Goal: Task Accomplishment & Management: Complete application form

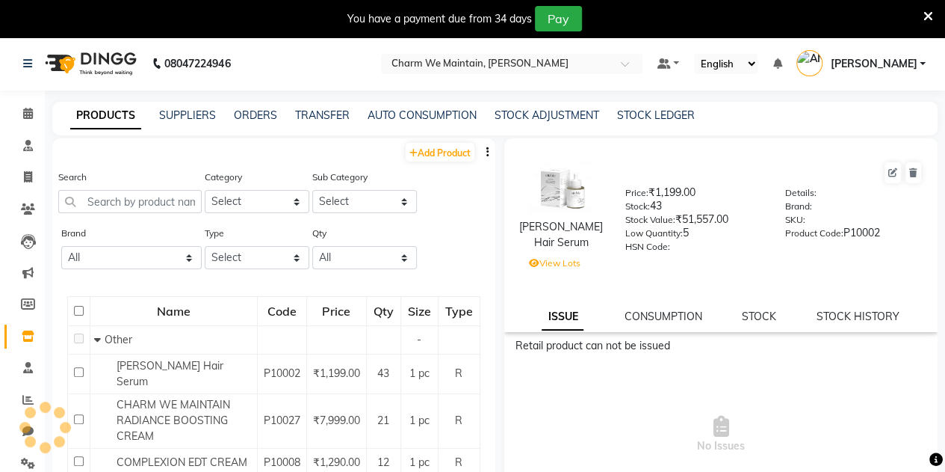
click at [25, 434] on div at bounding box center [44, 426] width 45 height 45
click at [25, 428] on icon at bounding box center [27, 430] width 11 height 11
select select "100"
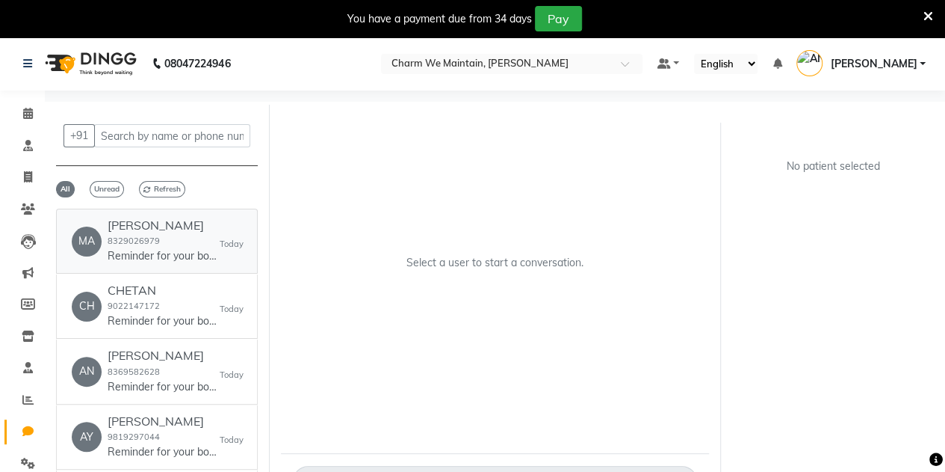
click at [179, 235] on div "[PERSON_NAME] 8329026979 Reminder for your booking for GFC at Charm We Maintain…" at bounding box center [164, 241] width 112 height 46
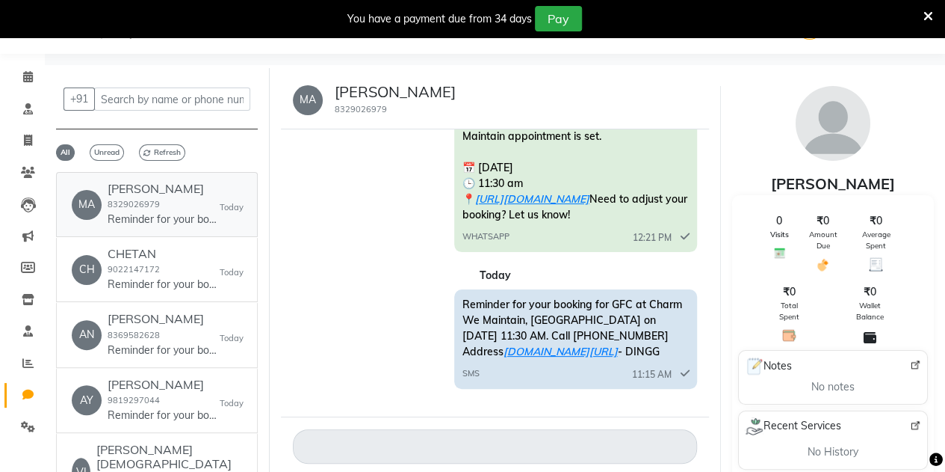
scroll to position [48, 0]
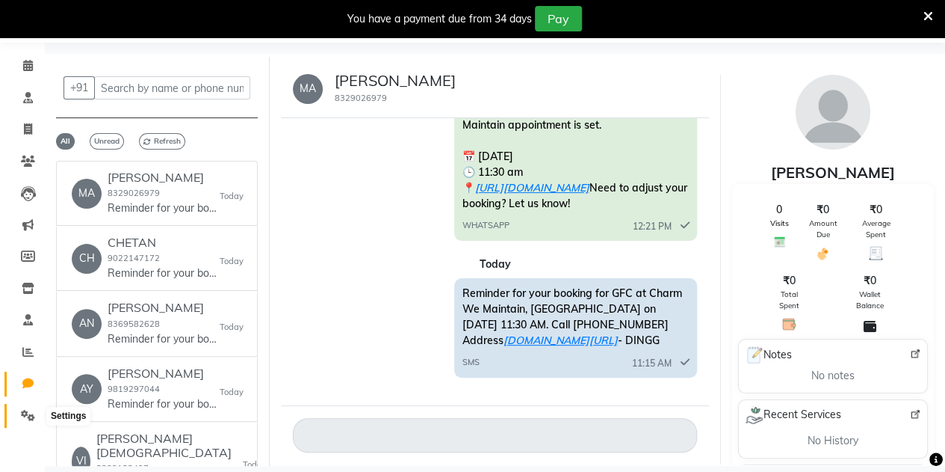
click at [29, 407] on span at bounding box center [28, 415] width 26 height 17
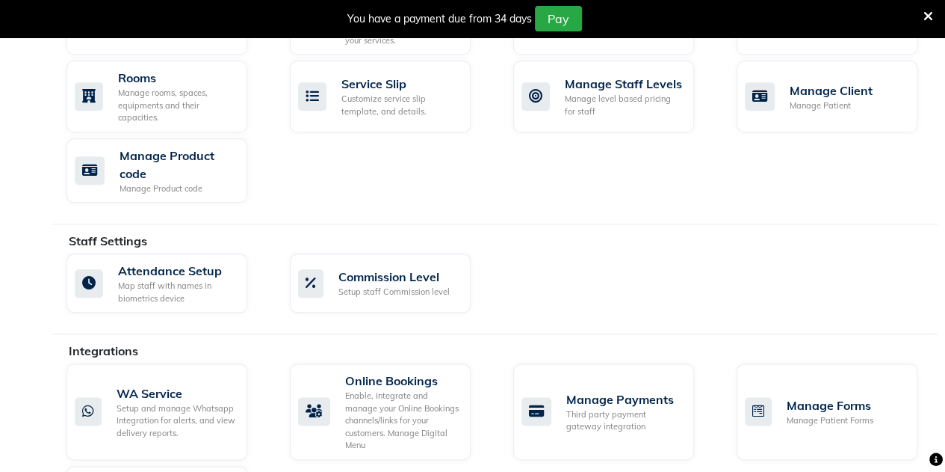
scroll to position [900, 0]
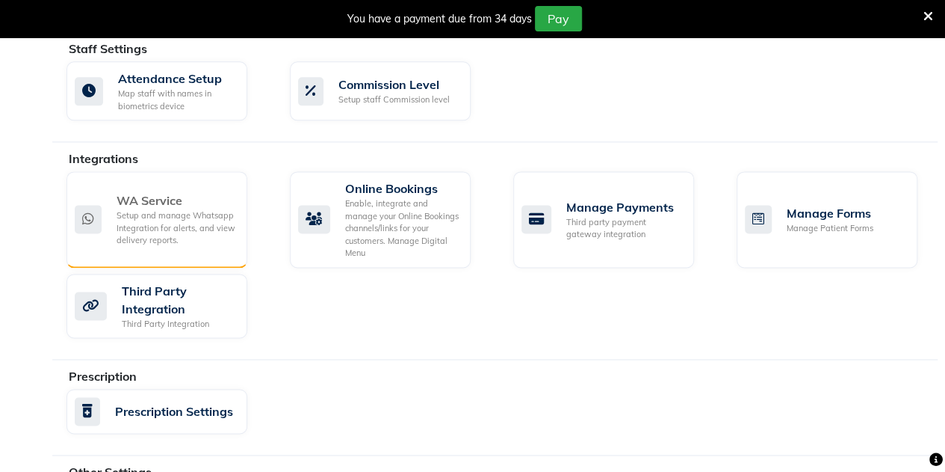
click at [158, 197] on div "WA Service" at bounding box center [176, 200] width 119 height 18
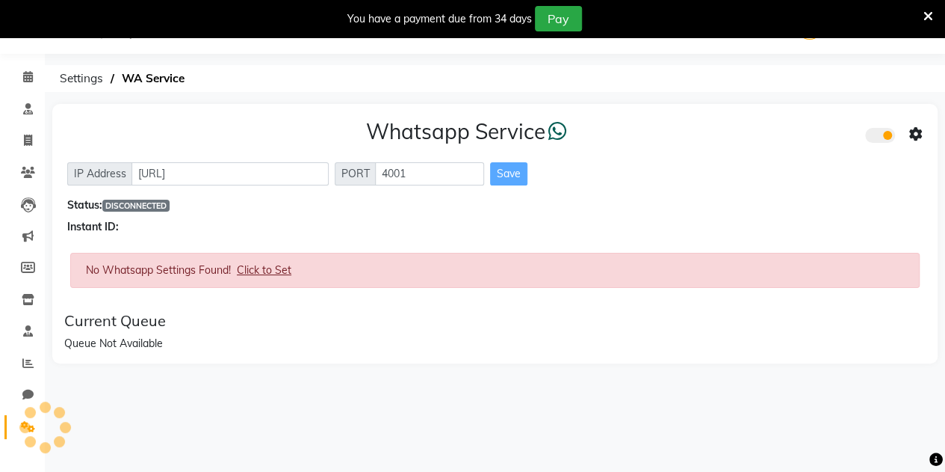
scroll to position [37, 0]
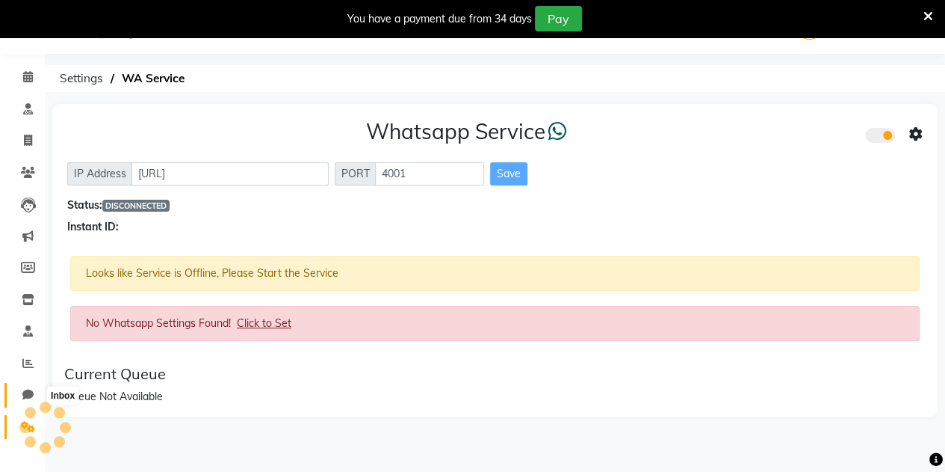
click at [31, 386] on span at bounding box center [28, 394] width 26 height 17
select select "100"
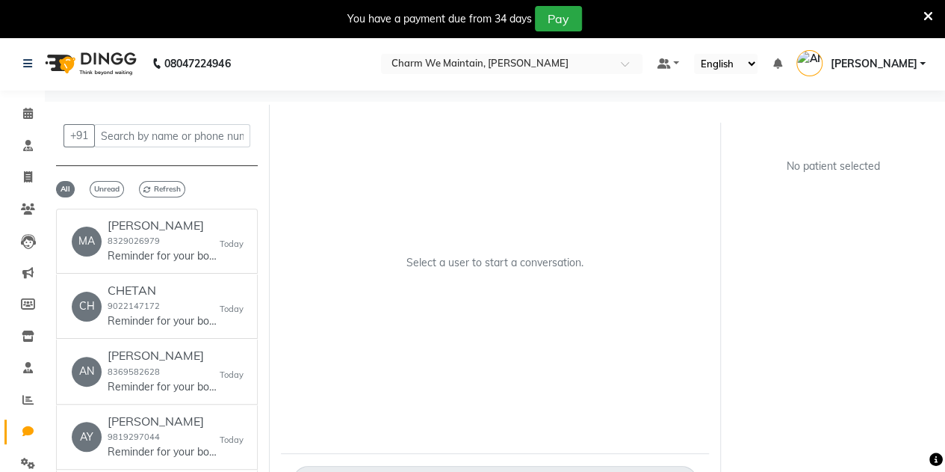
click at [930, 16] on icon at bounding box center [929, 16] width 10 height 13
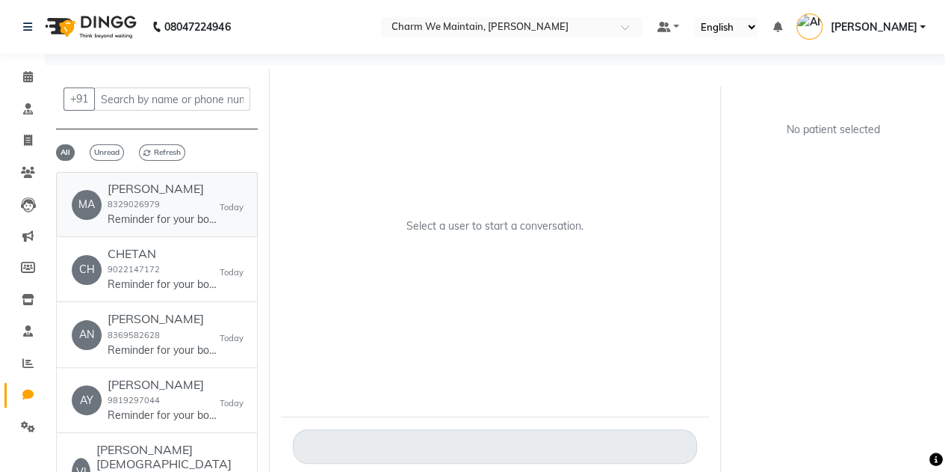
click at [170, 194] on h6 "[PERSON_NAME]" at bounding box center [164, 189] width 112 height 14
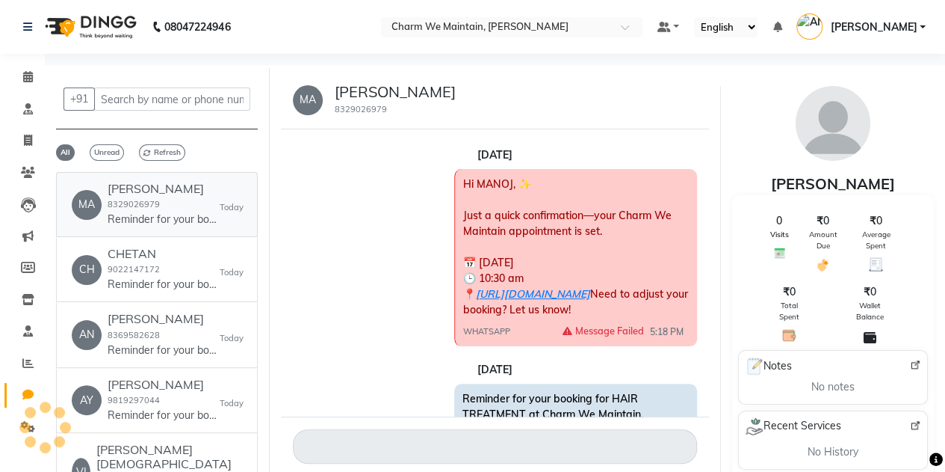
scroll to position [1050, 0]
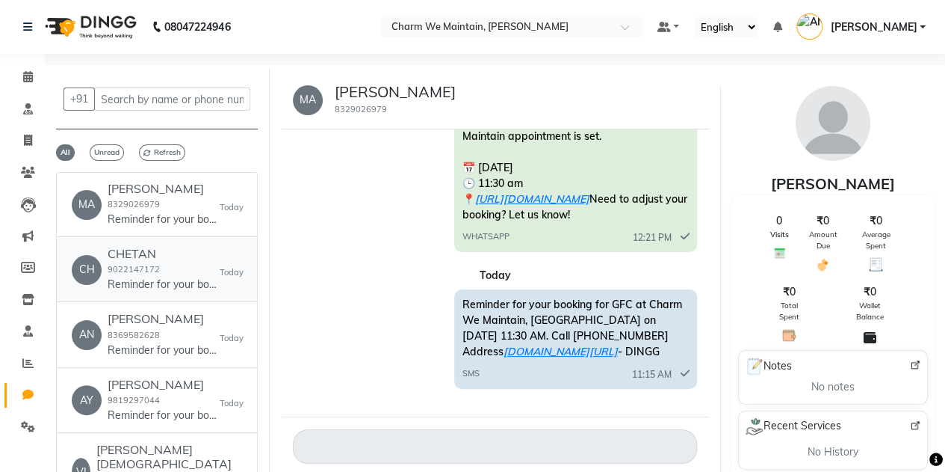
click at [158, 285] on p "Reminder for your booking for CO2 FRACTIONAL LASER at Charm We Maintain, Andher…" at bounding box center [164, 284] width 112 height 16
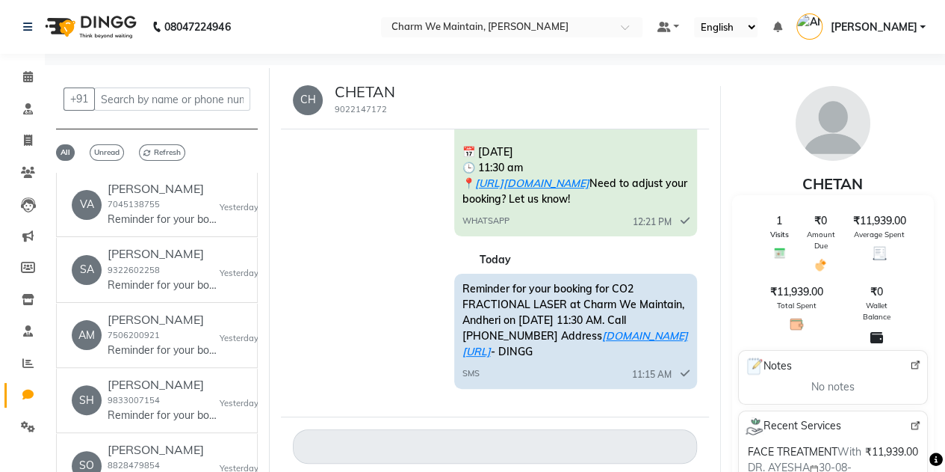
scroll to position [3038, 0]
click at [158, 285] on link "SA [PERSON_NAME] 9322602258 Reminder for your booking for CLASSIC GLUTA at Char…" at bounding box center [157, 271] width 202 height 64
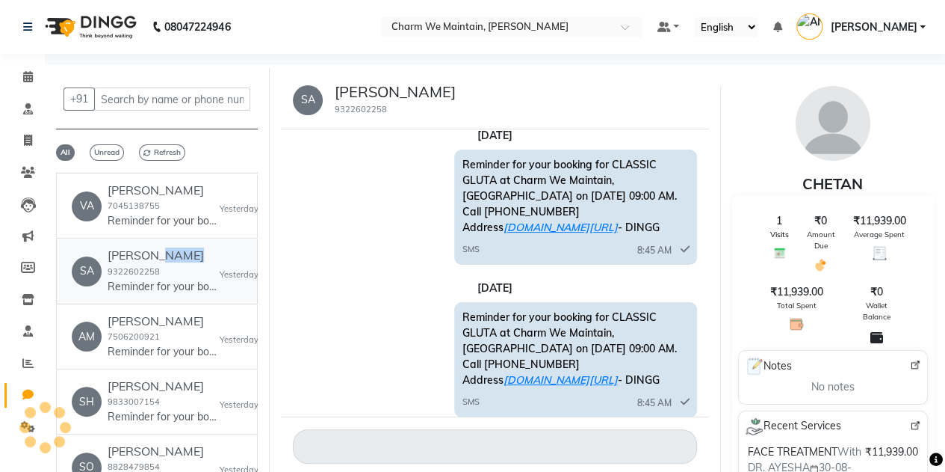
click at [158, 285] on link "SA [PERSON_NAME] 9322602258 Reminder for your booking for CLASSIC GLUTA at Char…" at bounding box center [157, 271] width 202 height 64
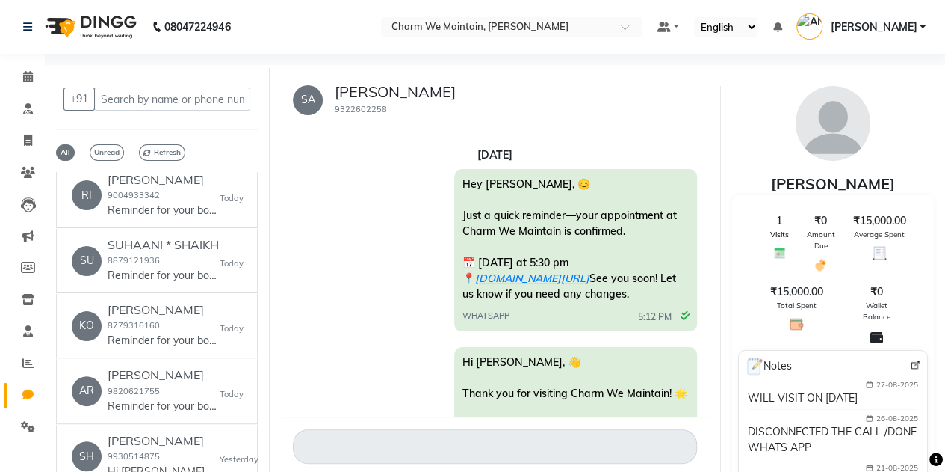
scroll to position [1158, 0]
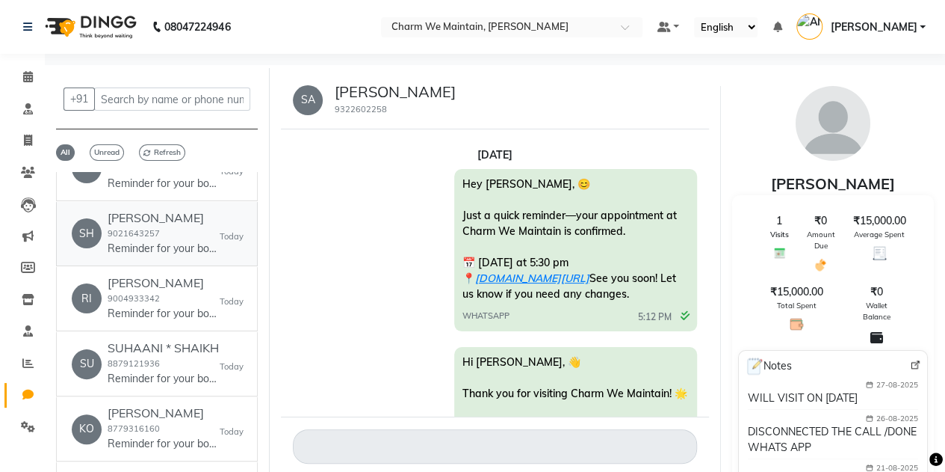
click at [200, 230] on link "SH [PERSON_NAME] 9021643257 Reminder for your booking for GFC at Charm We Maint…" at bounding box center [157, 234] width 202 height 64
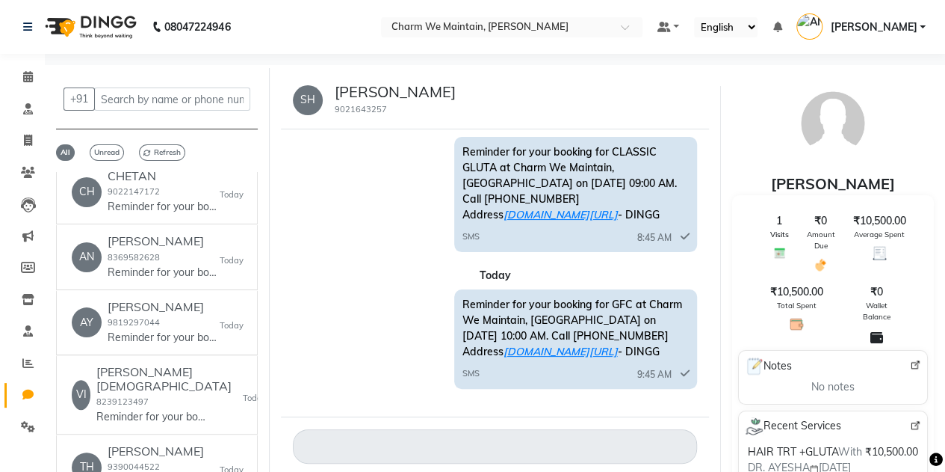
scroll to position [0, 0]
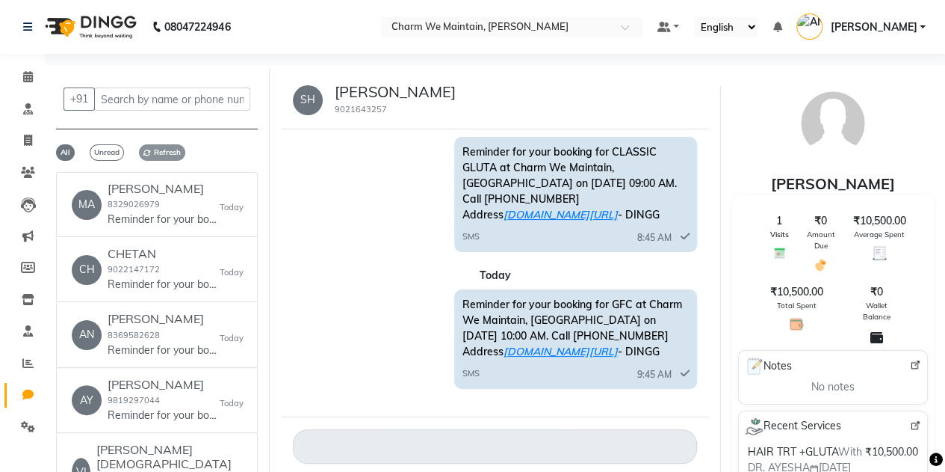
click at [167, 146] on span "Refresh" at bounding box center [162, 152] width 46 height 16
click at [164, 204] on div "[PERSON_NAME] 8329026979 Reminder for your booking for GFC at Charm We Maintain…" at bounding box center [164, 205] width 112 height 46
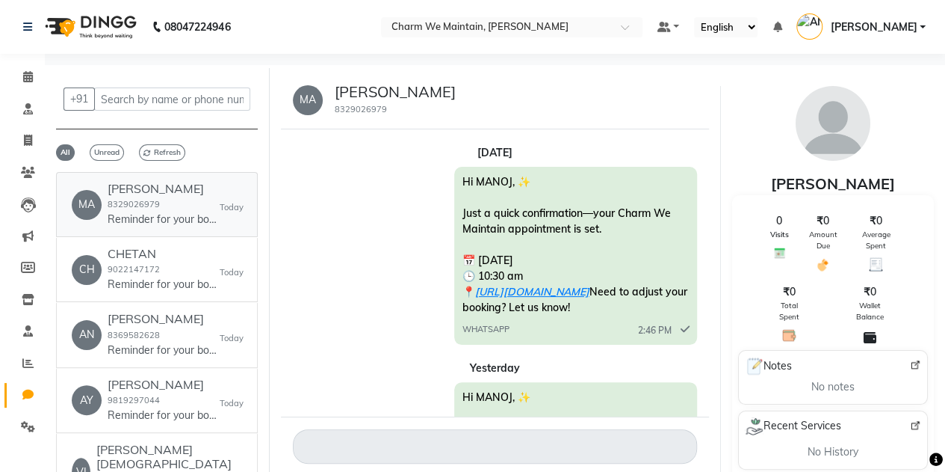
scroll to position [708, 0]
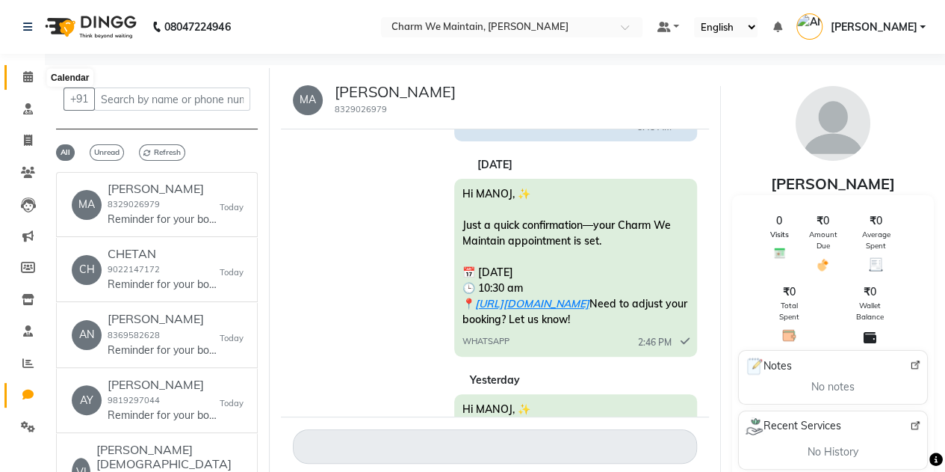
click at [31, 69] on span at bounding box center [28, 77] width 26 height 17
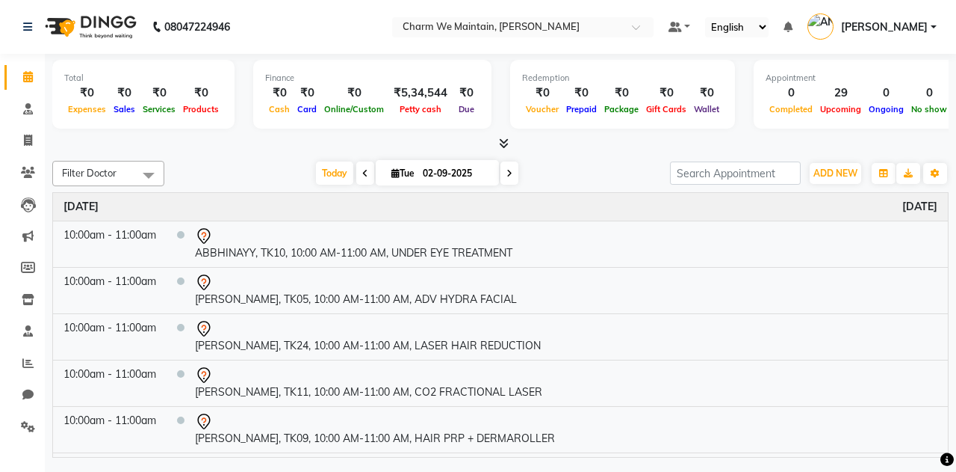
click at [10, 380] on li "Chat" at bounding box center [22, 395] width 45 height 32
click at [13, 393] on link "Chat" at bounding box center [22, 395] width 36 height 25
select select "100"
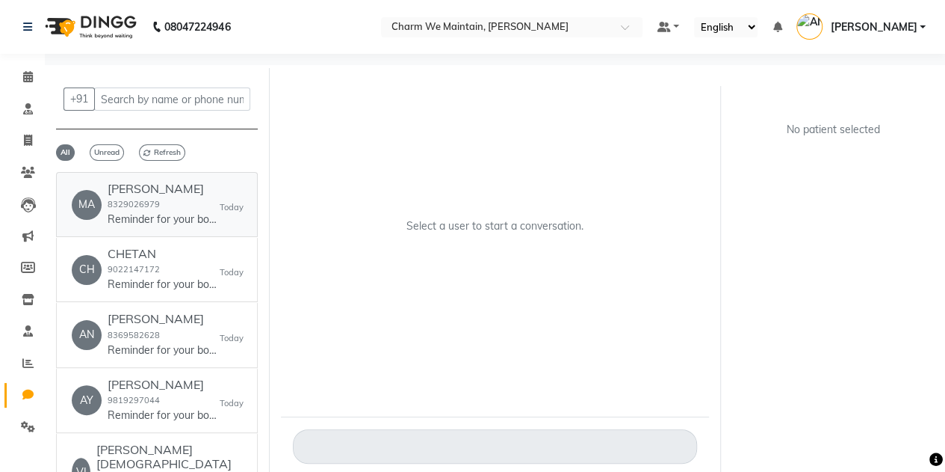
click at [174, 188] on h6 "[PERSON_NAME]" at bounding box center [164, 189] width 112 height 14
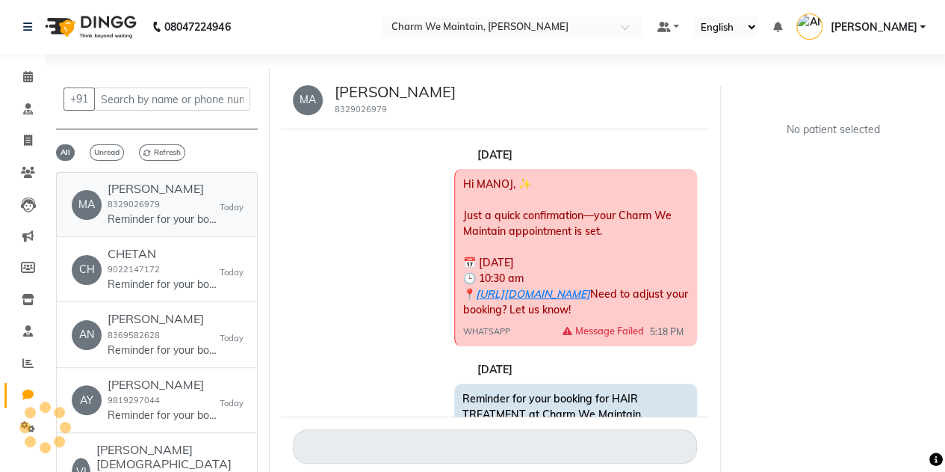
scroll to position [1050, 0]
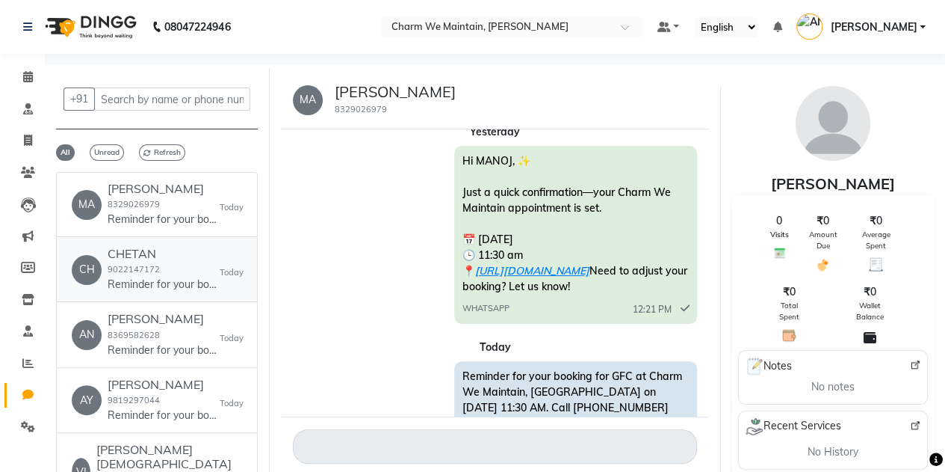
click at [195, 256] on h6 "CHETAN" at bounding box center [164, 254] width 112 height 14
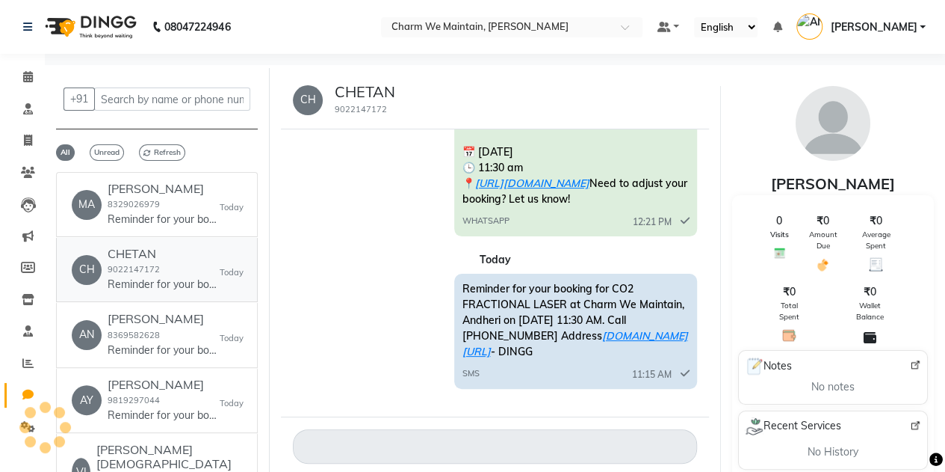
scroll to position [549, 0]
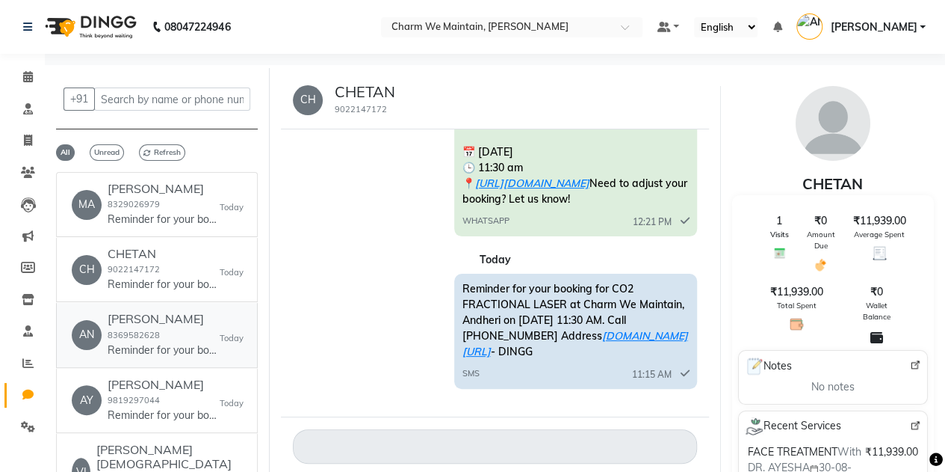
click at [172, 326] on h6 "[PERSON_NAME]" at bounding box center [164, 319] width 112 height 14
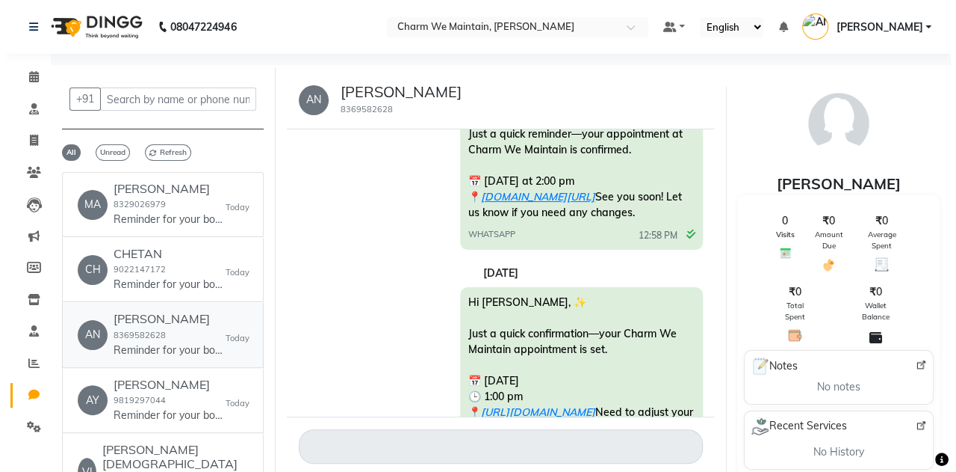
scroll to position [81, 0]
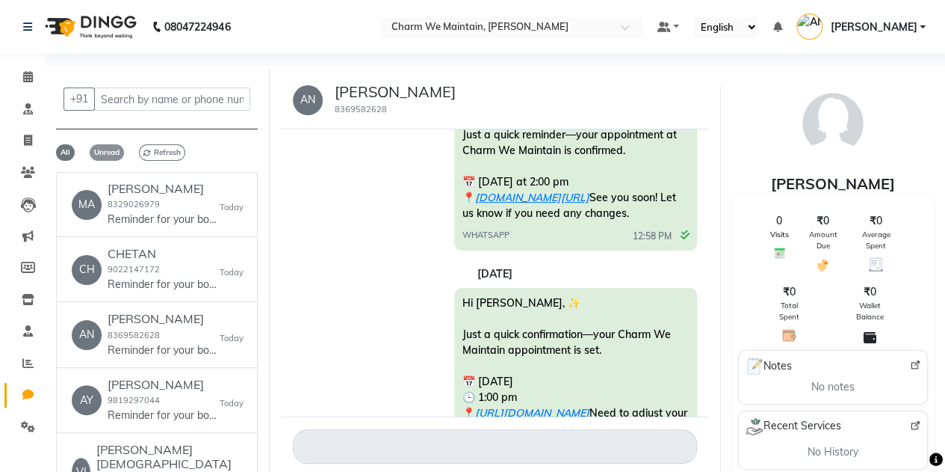
click at [108, 146] on span "Unread" at bounding box center [107, 152] width 34 height 16
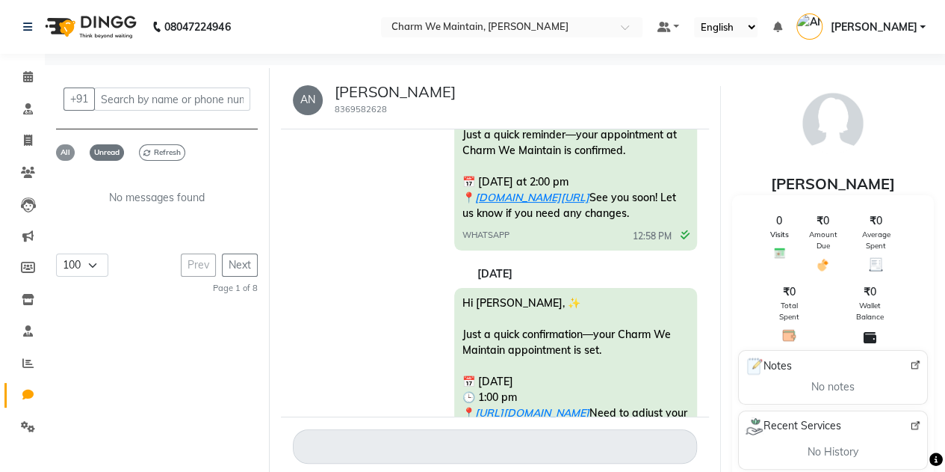
click at [69, 146] on span "All" at bounding box center [65, 152] width 19 height 16
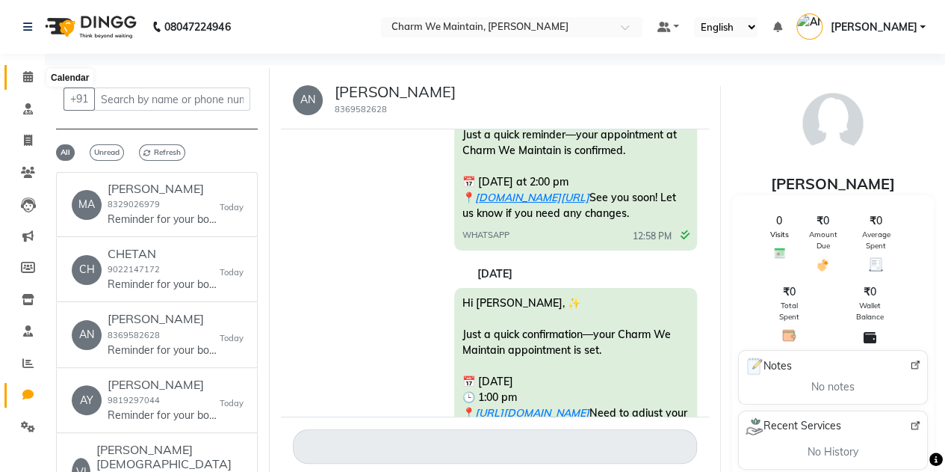
click at [33, 80] on span at bounding box center [28, 77] width 26 height 17
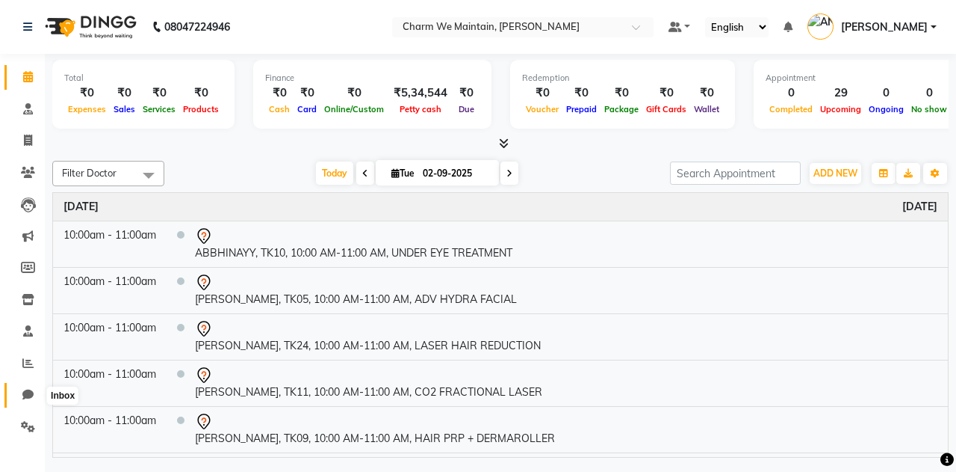
click at [33, 396] on span at bounding box center [28, 394] width 26 height 17
select select "100"
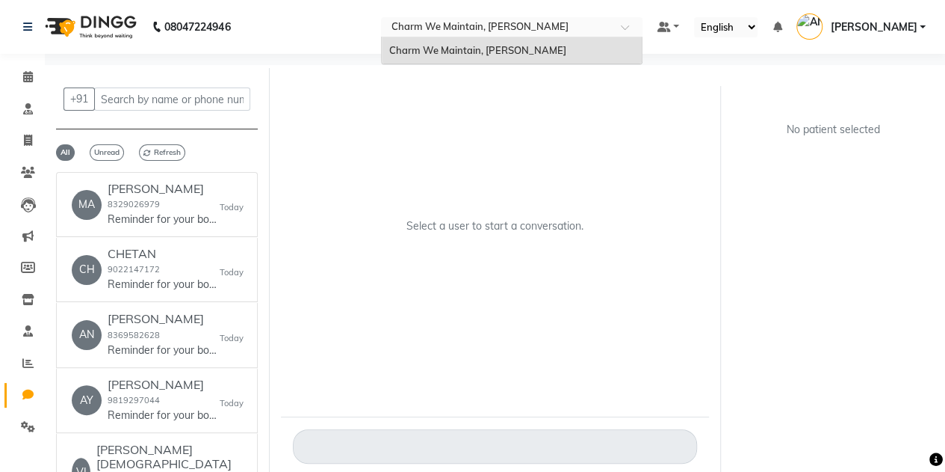
click at [486, 19] on div "× Charm We Maintain, [PERSON_NAME]" at bounding box center [480, 26] width 177 height 15
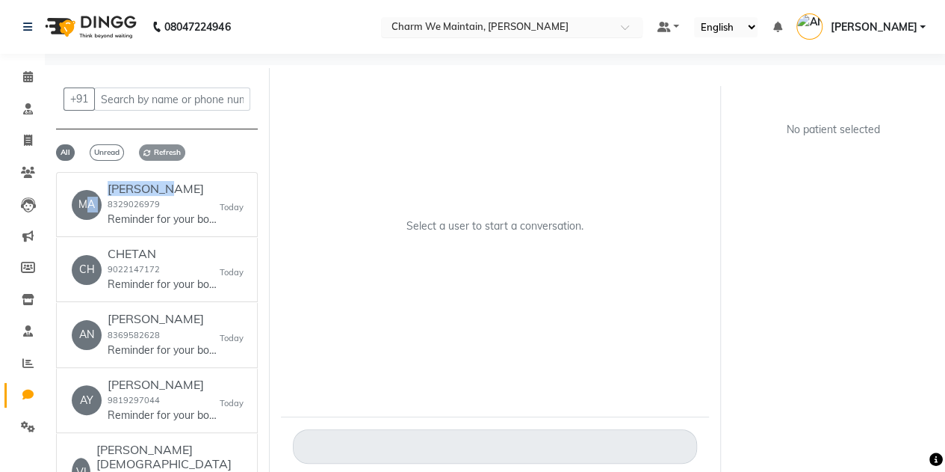
click at [170, 158] on div "+91 All Unread Refresh MA [PERSON_NAME] 8329026979 Reminder for your booking fo…" at bounding box center [157, 286] width 225 height 436
click at [170, 158] on span "Refresh" at bounding box center [162, 152] width 46 height 16
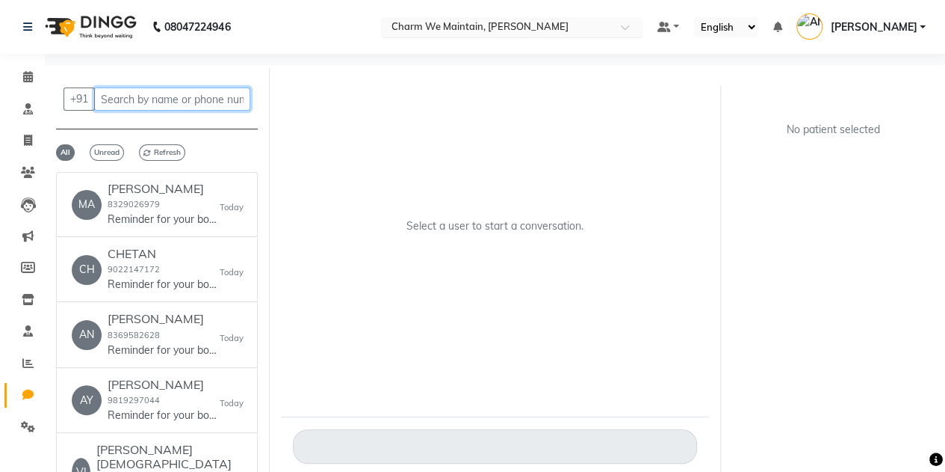
click at [126, 95] on input "text" at bounding box center [172, 98] width 156 height 23
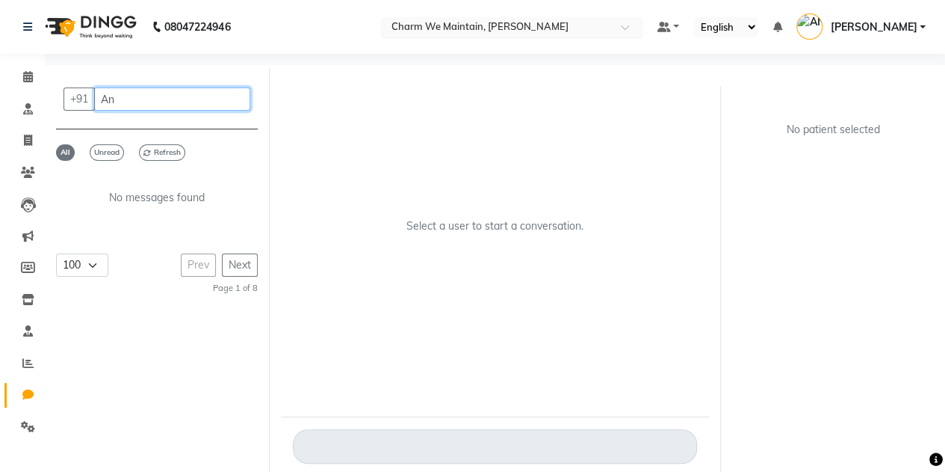
type input "A"
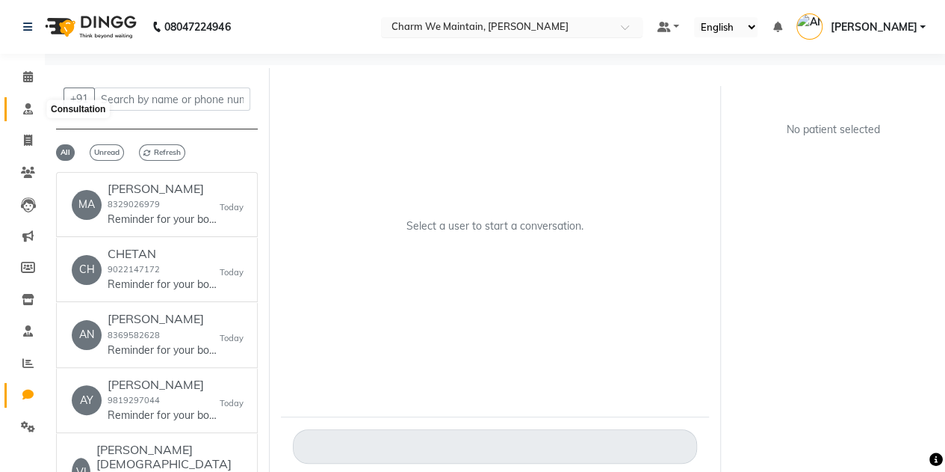
click at [29, 104] on icon at bounding box center [28, 108] width 10 height 11
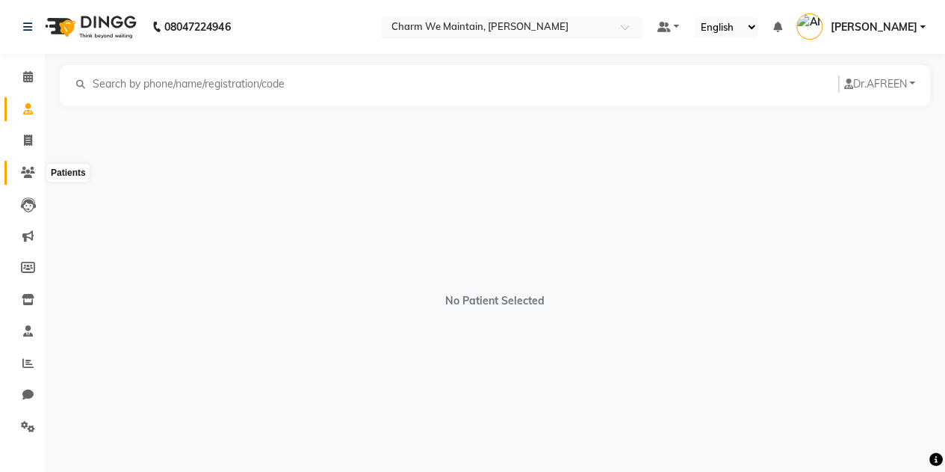
click at [31, 175] on icon at bounding box center [28, 172] width 14 height 11
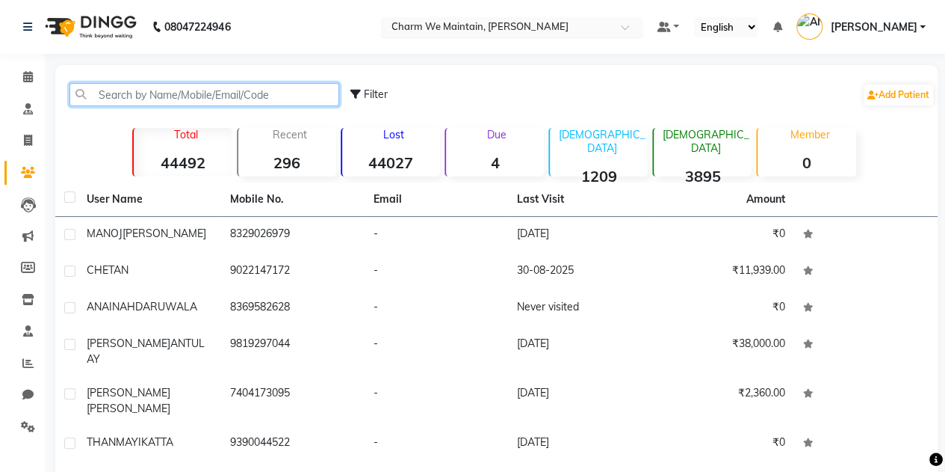
click at [158, 102] on input "text" at bounding box center [204, 94] width 270 height 23
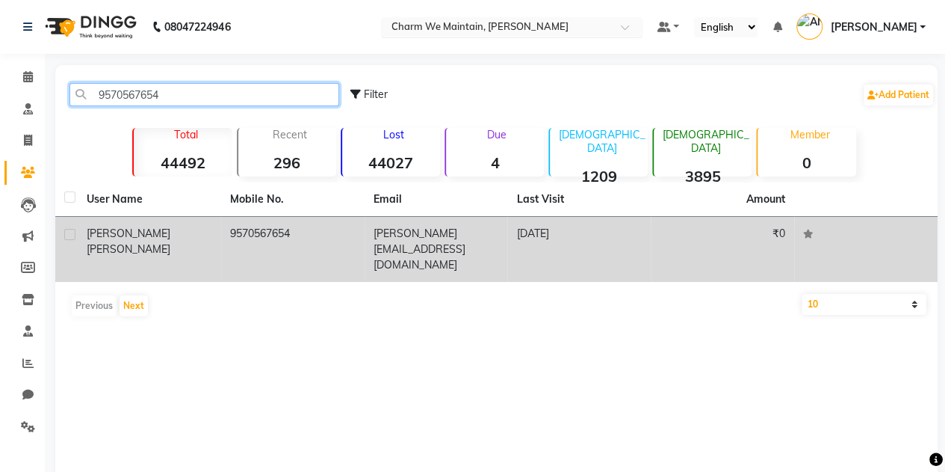
type input "9570567654"
click at [185, 238] on div "[PERSON_NAME]" at bounding box center [150, 241] width 126 height 31
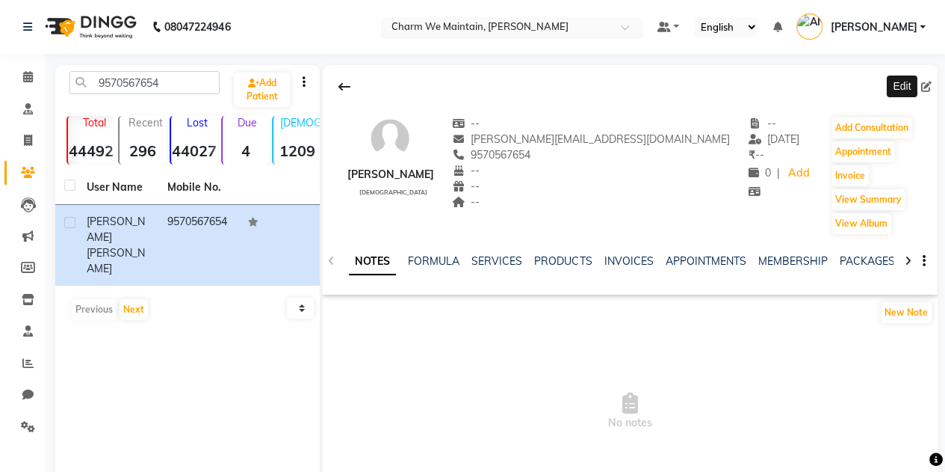
click at [930, 84] on icon at bounding box center [926, 86] width 10 height 10
select select "[DEMOGRAPHIC_DATA]"
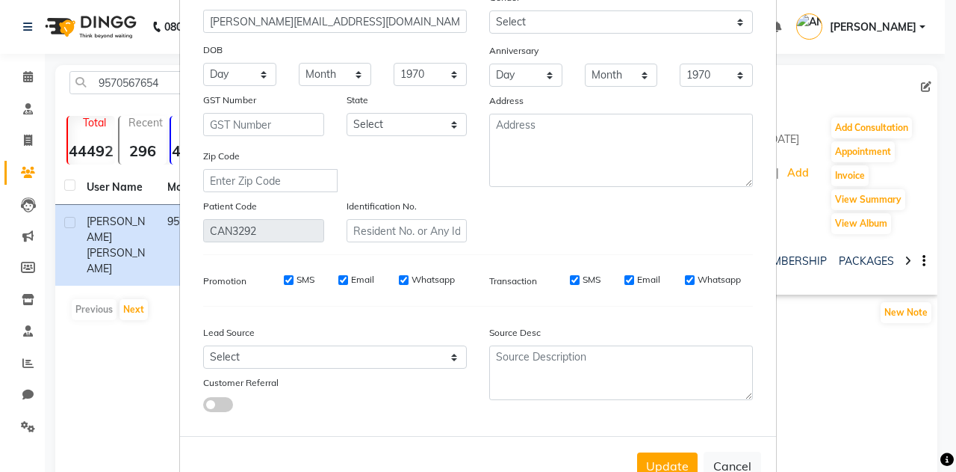
scroll to position [189, 0]
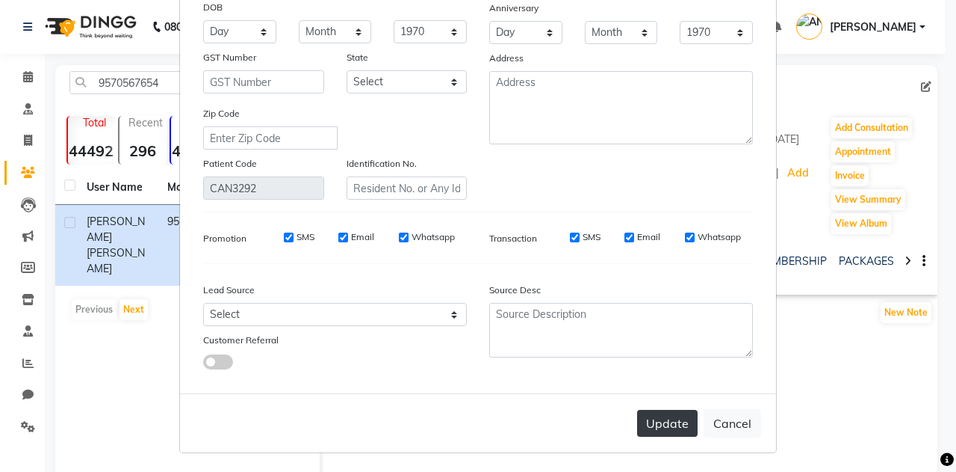
click at [681, 412] on button "Update" at bounding box center [667, 422] width 61 height 27
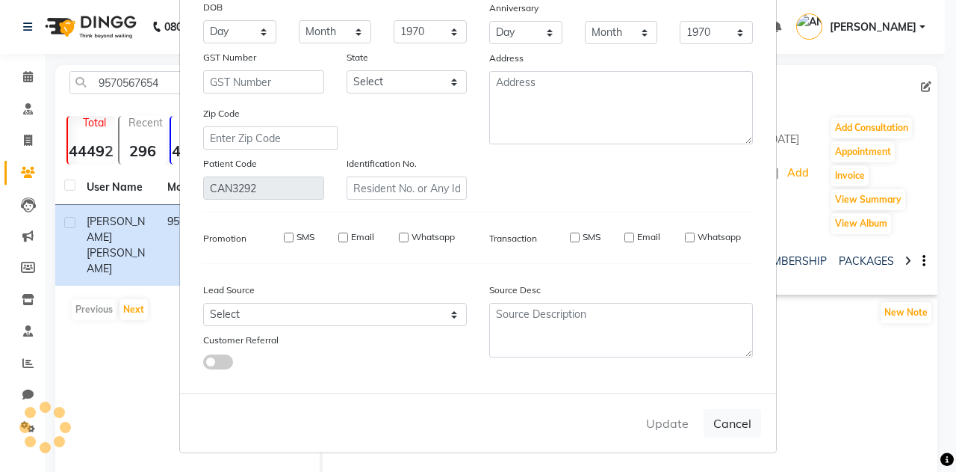
select select
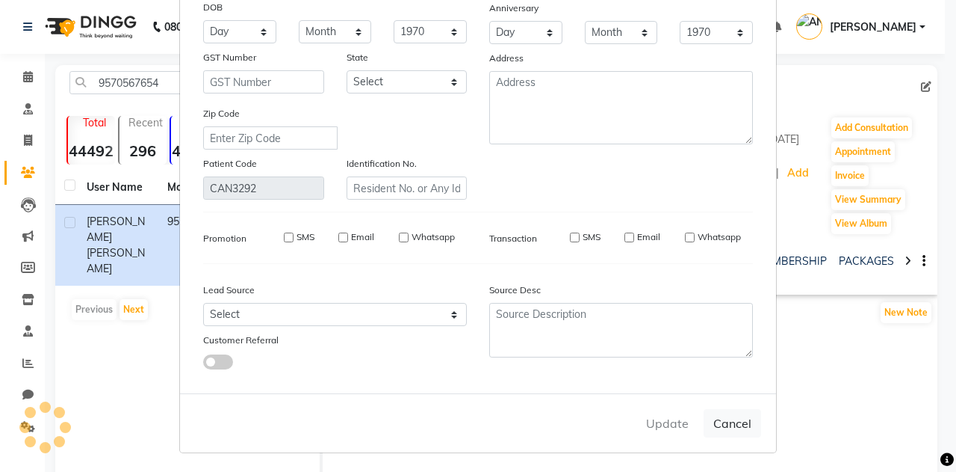
select select
checkbox input "false"
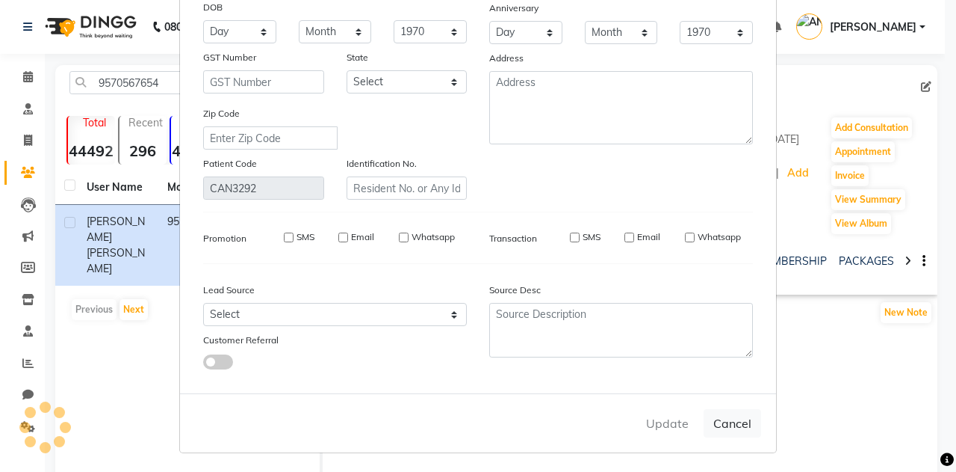
checkbox input "false"
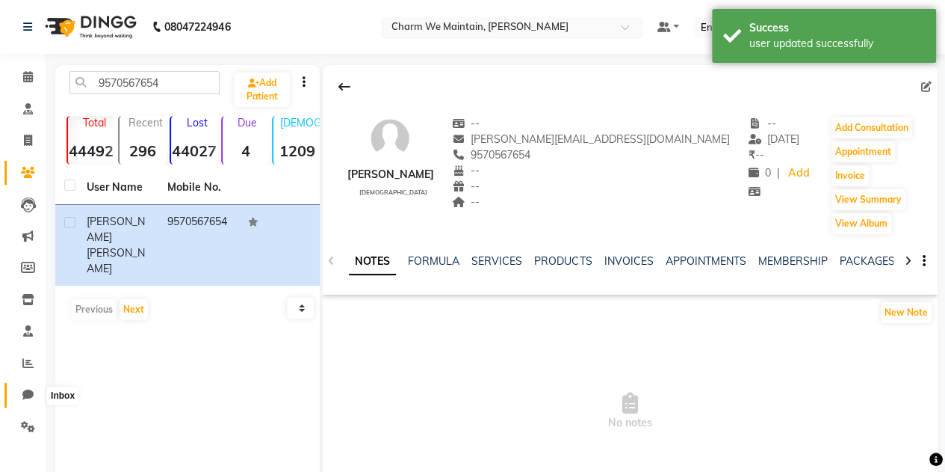
click at [25, 388] on span at bounding box center [28, 394] width 26 height 17
select select "100"
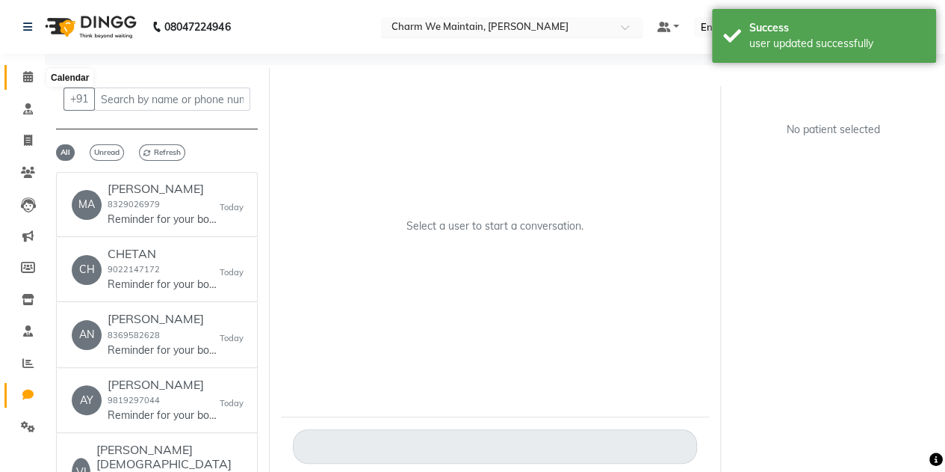
click at [28, 81] on icon at bounding box center [28, 76] width 10 height 11
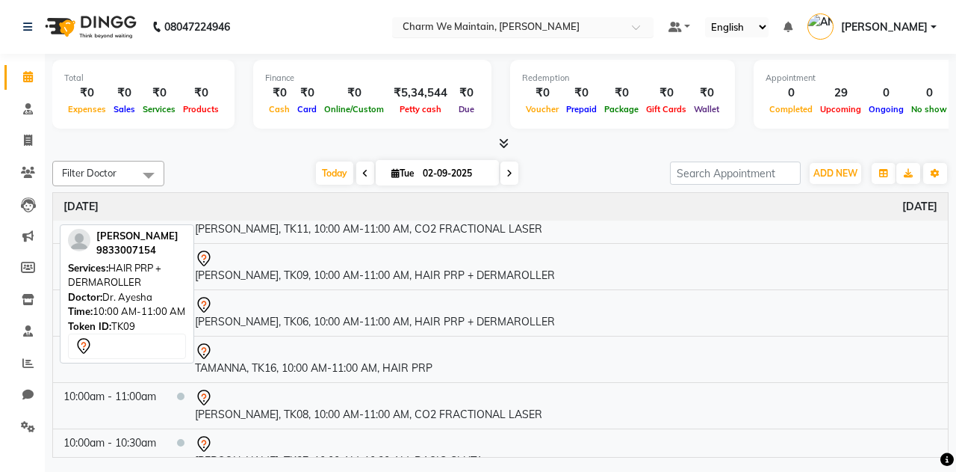
scroll to position [164, 0]
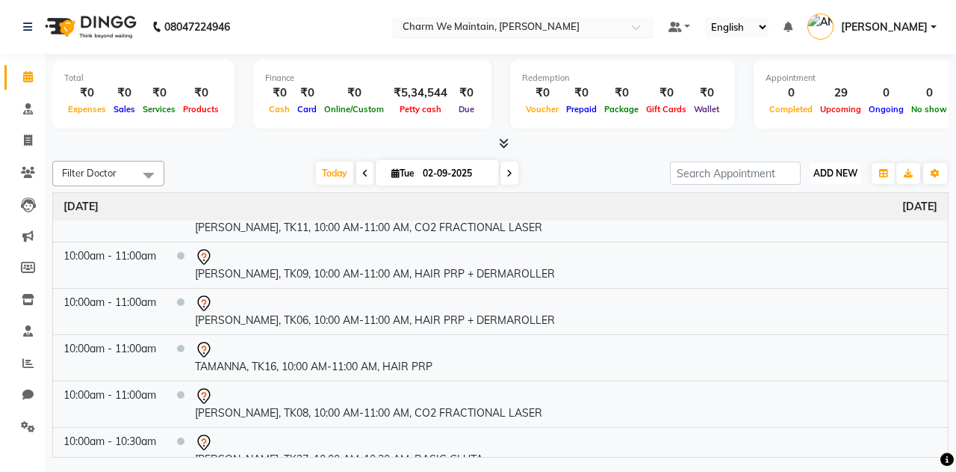
click at [850, 166] on button "ADD NEW Toggle Dropdown" at bounding box center [836, 173] width 52 height 21
click at [806, 195] on button "Add Appointment" at bounding box center [802, 200] width 118 height 19
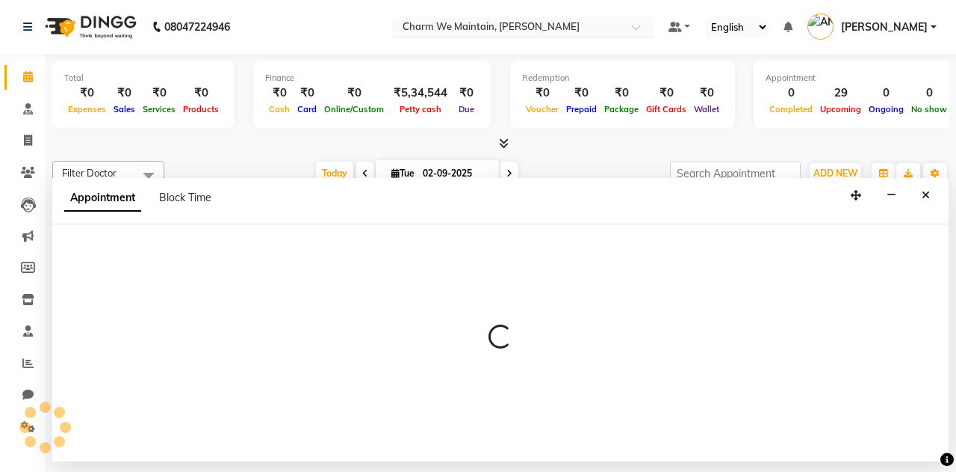
select select "540"
select select "tentative"
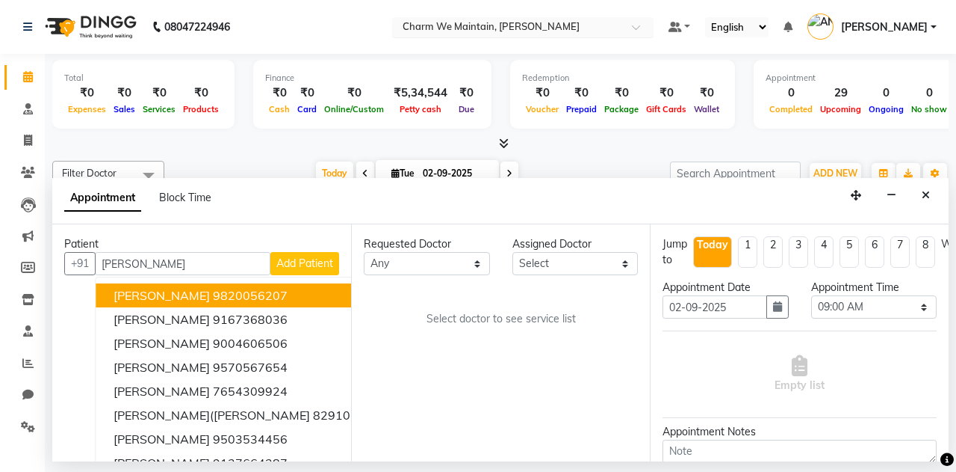
click at [117, 288] on span "[PERSON_NAME]" at bounding box center [162, 295] width 96 height 15
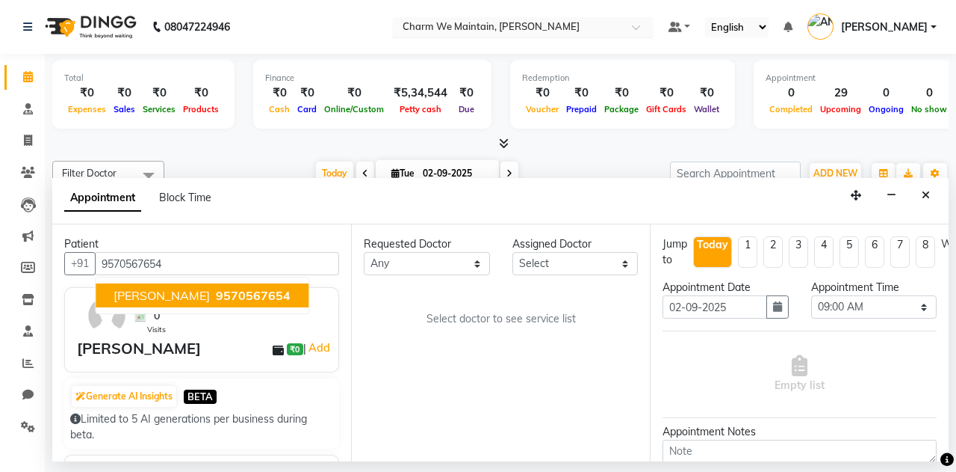
click at [184, 288] on span "[PERSON_NAME]" at bounding box center [162, 295] width 96 height 15
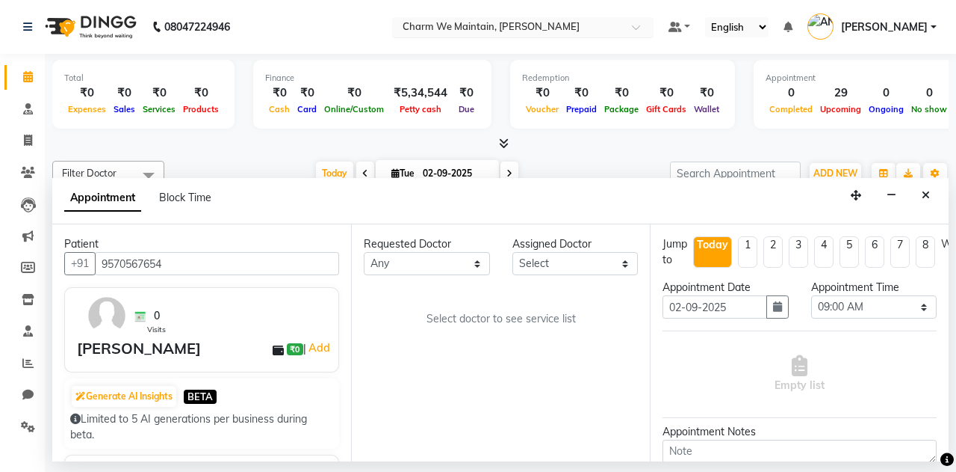
type input "9570567654"
click at [553, 255] on select "Select DR. AASTHA DR. AYESHA DR. [GEOGRAPHIC_DATA]" at bounding box center [576, 263] width 126 height 23
select select "86210"
click at [513, 252] on select "Select DR. AASTHA DR. AYESHA DR. [GEOGRAPHIC_DATA]" at bounding box center [576, 263] width 126 height 23
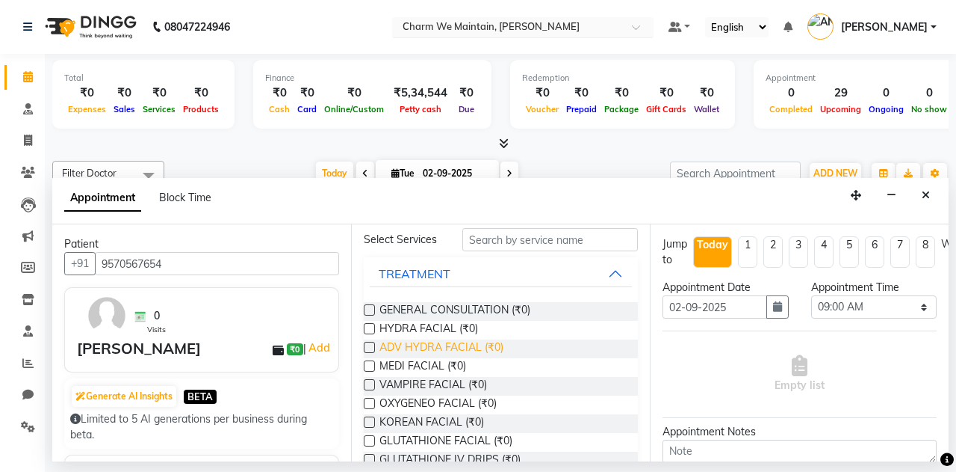
scroll to position [79, 0]
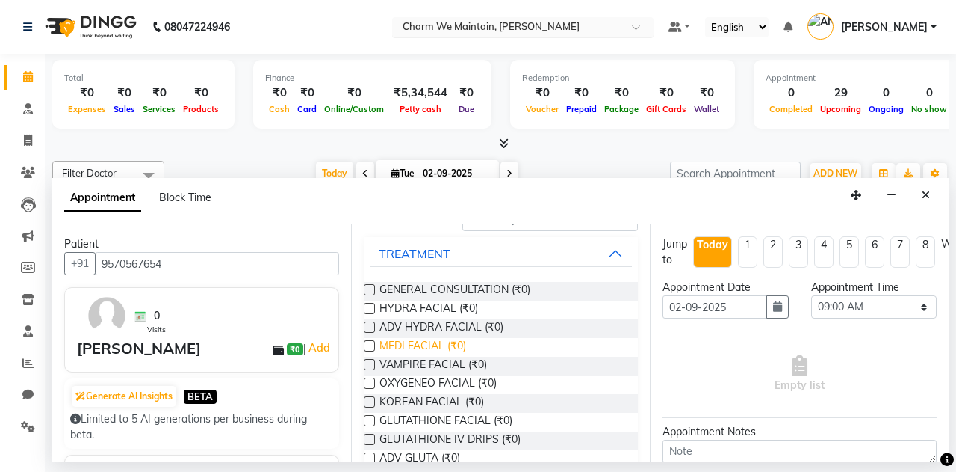
click at [435, 338] on span "MEDI FACIAL (₹0)" at bounding box center [423, 347] width 87 height 19
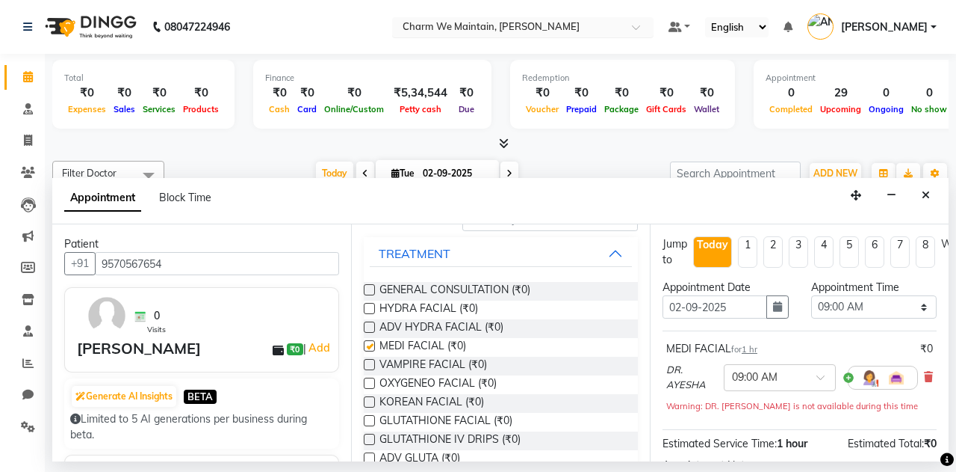
checkbox input "false"
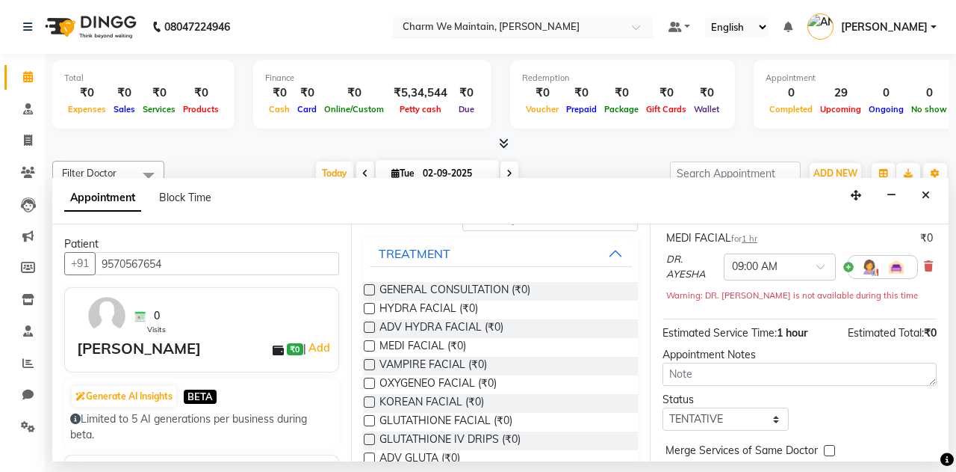
scroll to position [185, 0]
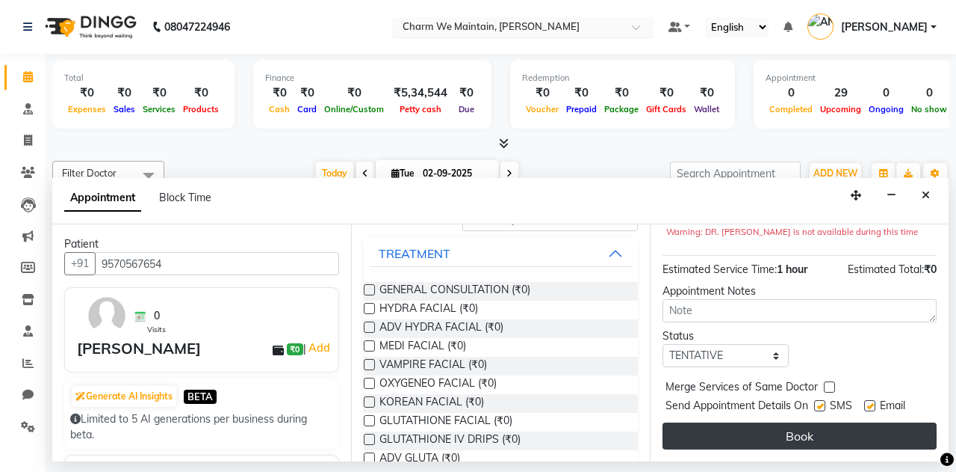
click at [783, 422] on button "Book" at bounding box center [800, 435] width 274 height 27
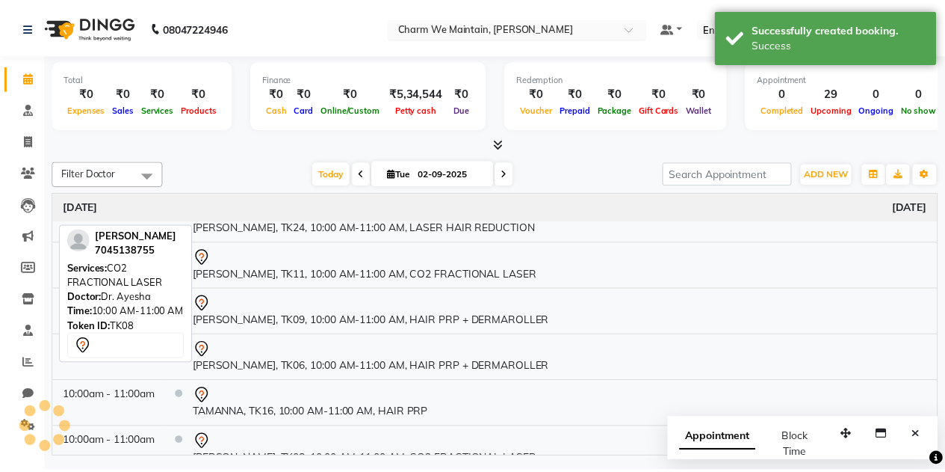
scroll to position [211, 0]
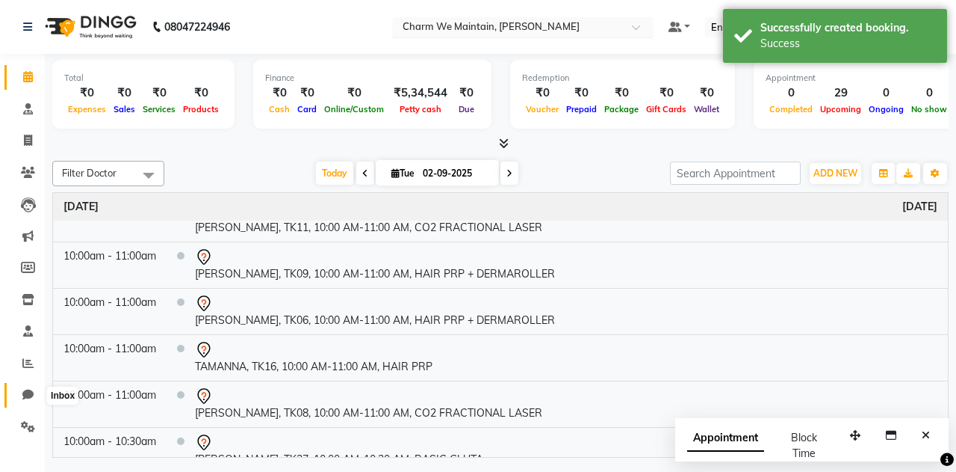
click at [25, 400] on icon at bounding box center [27, 394] width 11 height 11
select select "100"
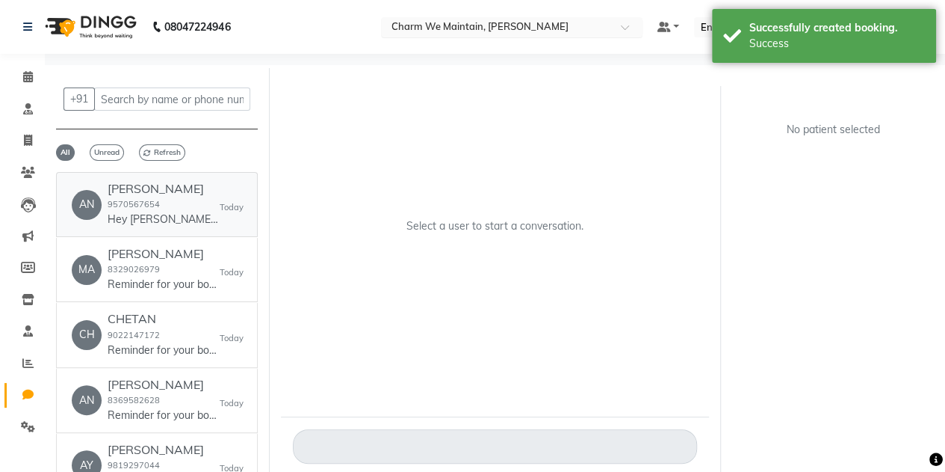
click at [166, 198] on div "[PERSON_NAME] 9570567654 Hey [PERSON_NAME], 😊 Just a quick reminder—your appoin…" at bounding box center [164, 205] width 112 height 46
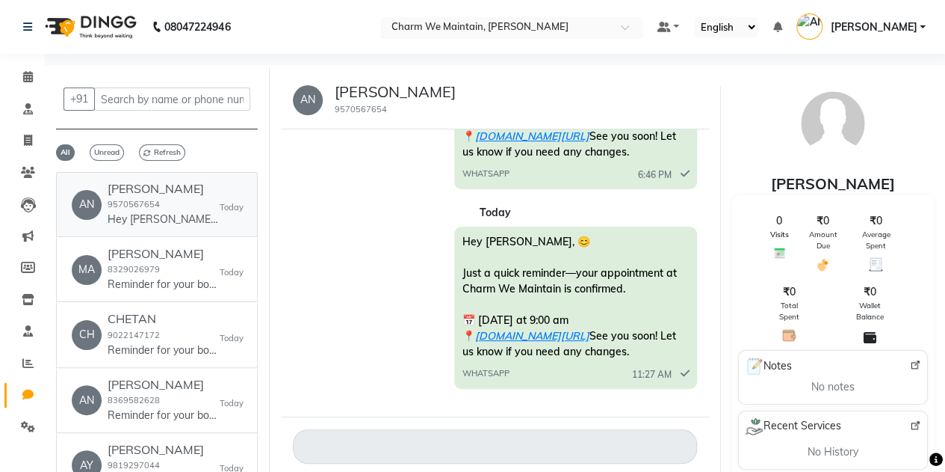
scroll to position [3046, 0]
click at [35, 238] on span at bounding box center [28, 236] width 26 height 17
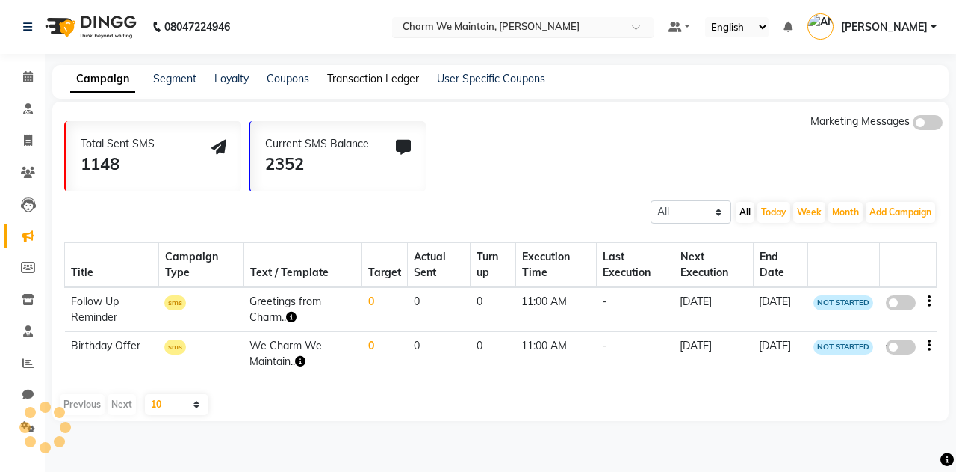
click at [356, 81] on link "Transaction Ledger" at bounding box center [373, 78] width 92 height 13
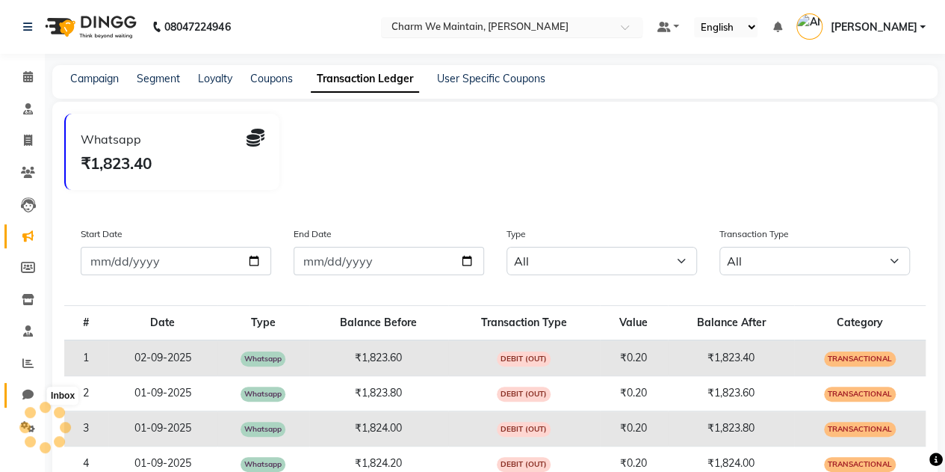
click at [18, 396] on span at bounding box center [28, 394] width 26 height 17
select select "100"
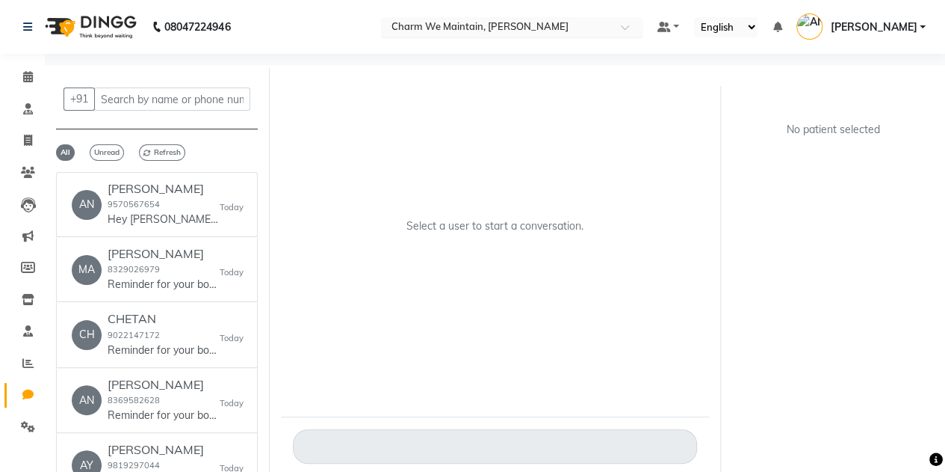
click at [762, 205] on div "No patient selected" at bounding box center [832, 280] width 225 height 389
click at [126, 212] on p "Hey [PERSON_NAME], 😊 Just a quick reminder—your appointment at Charm We Maintai…" at bounding box center [164, 219] width 112 height 16
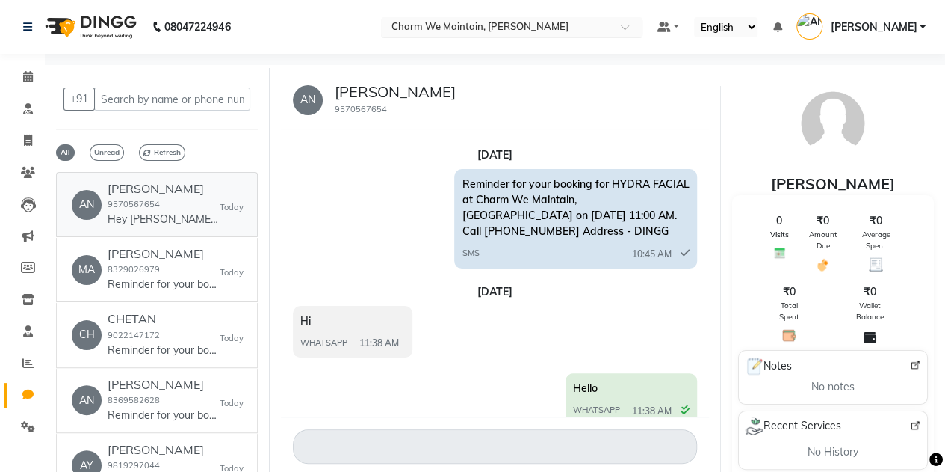
scroll to position [3023, 0]
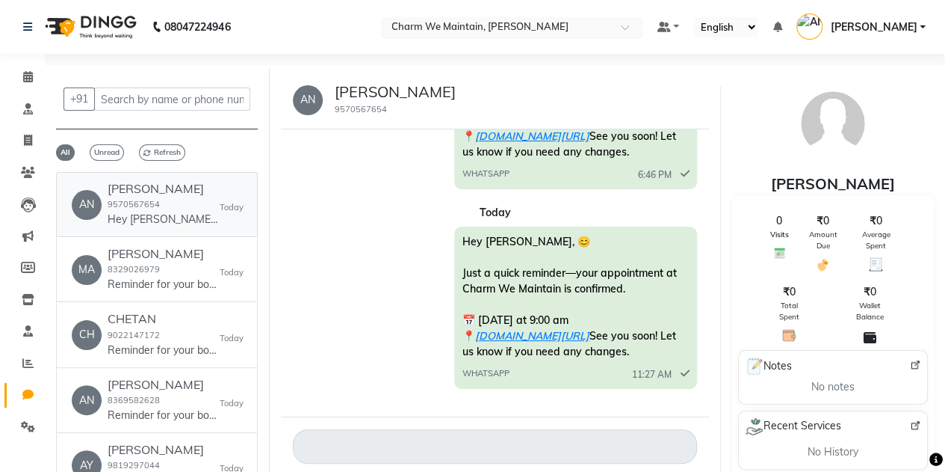
click at [620, 380] on div "Hey [PERSON_NAME], 😊 Just a quick reminder—your appointment at Charm We Maintai…" at bounding box center [575, 307] width 242 height 162
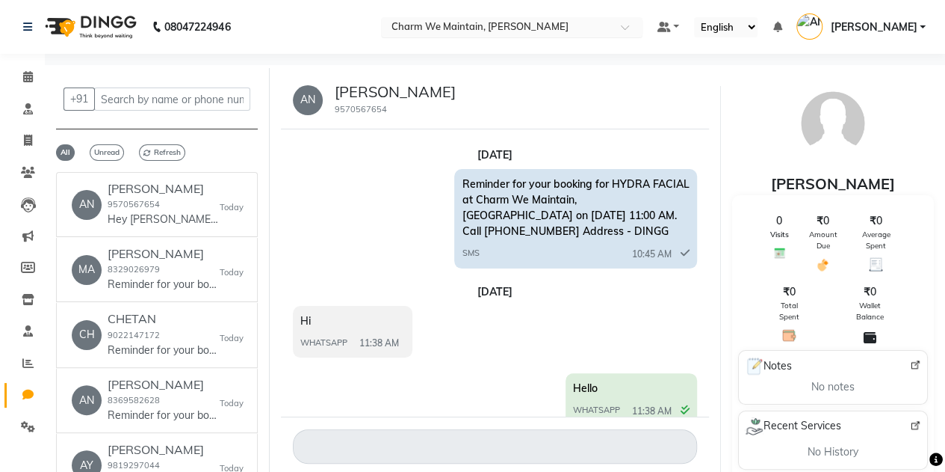
scroll to position [157, 0]
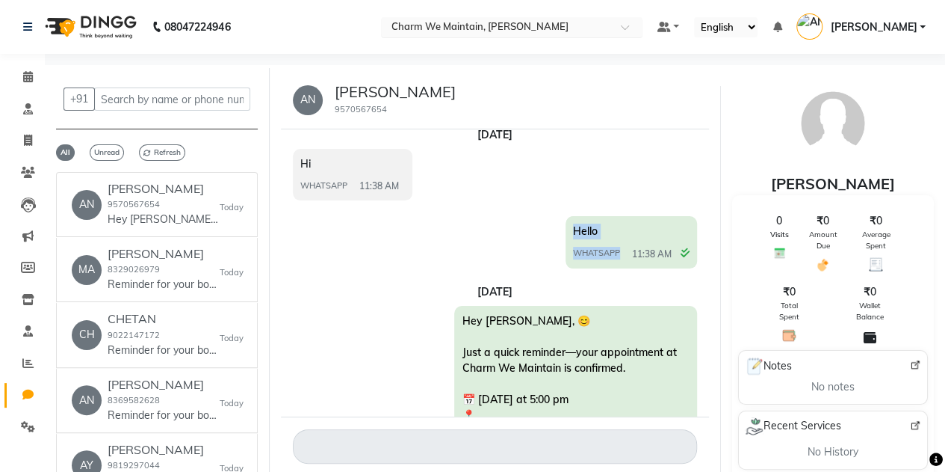
drag, startPoint x: 618, startPoint y: 249, endPoint x: 568, endPoint y: 227, distance: 54.6
click at [568, 227] on div "Hello WHATSAPP 11:38 AM" at bounding box center [632, 242] width 132 height 52
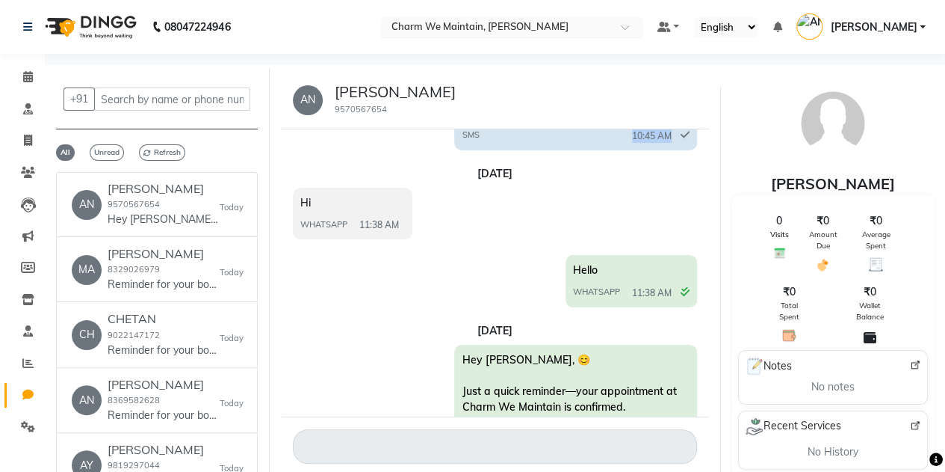
scroll to position [85, 0]
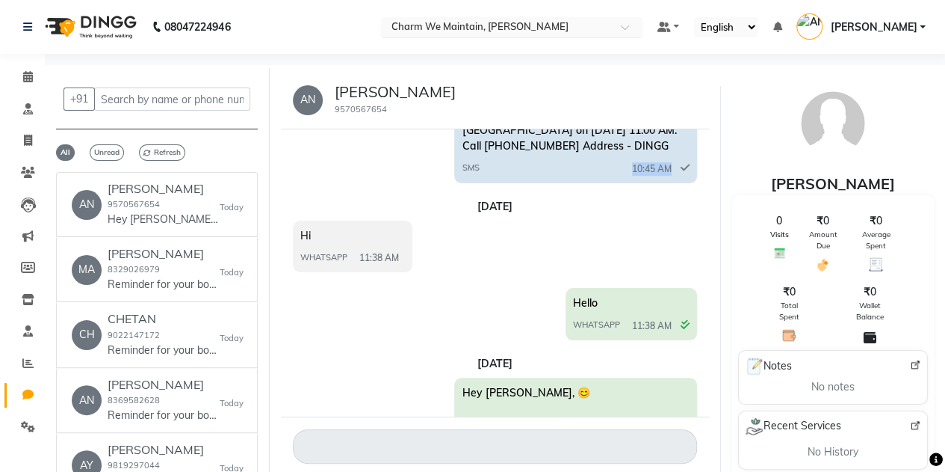
drag, startPoint x: 464, startPoint y: 137, endPoint x: 531, endPoint y: 211, distance: 99.5
click at [531, 211] on div "[DATE]" at bounding box center [495, 207] width 404 height 16
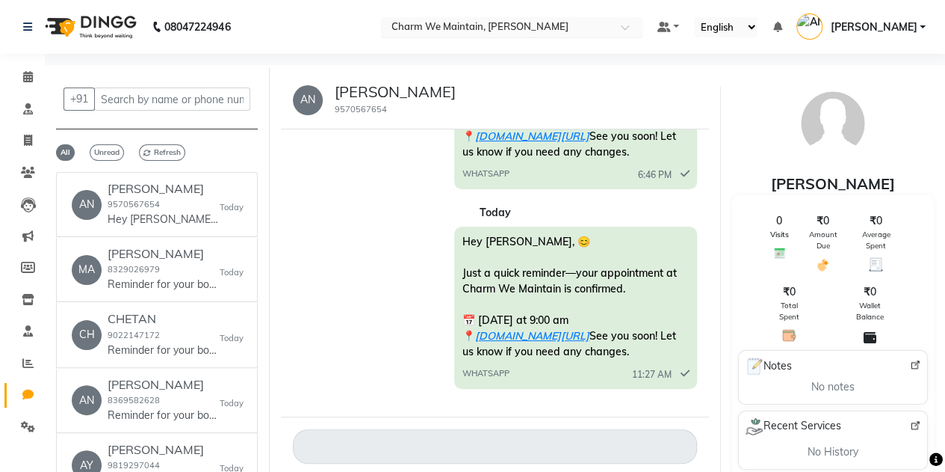
scroll to position [11, 0]
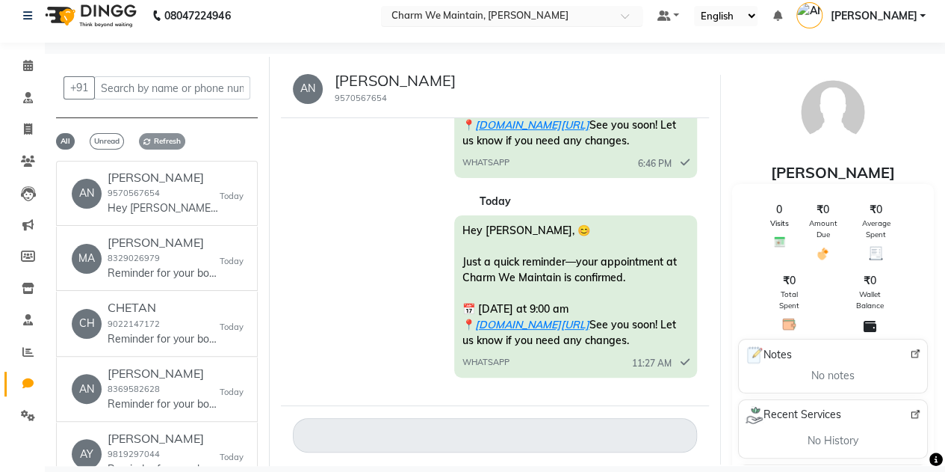
click at [172, 140] on span "Refresh" at bounding box center [162, 141] width 46 height 16
